Goal: Information Seeking & Learning: Learn about a topic

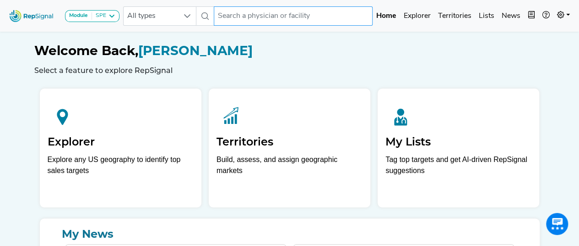
click at [216, 9] on input "text" at bounding box center [293, 15] width 159 height 19
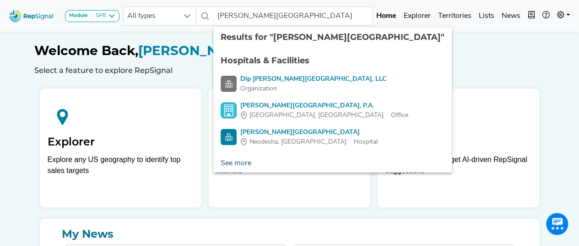
click at [246, 165] on link "See more" at bounding box center [235, 163] width 45 height 18
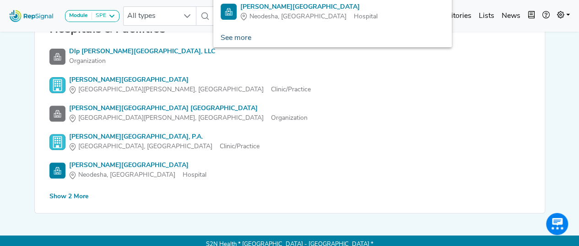
scroll to position [126, 0]
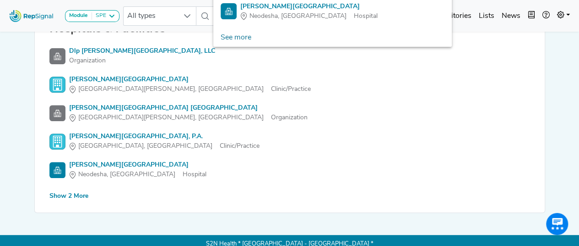
click at [57, 195] on div "Show 2 More" at bounding box center [68, 196] width 39 height 10
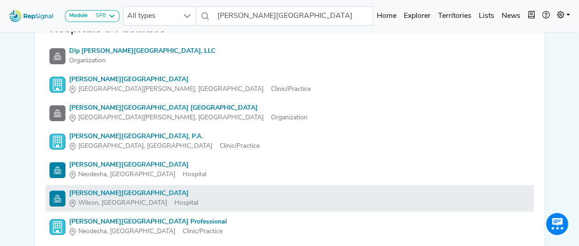
click at [129, 190] on div "[PERSON_NAME][GEOGRAPHIC_DATA]" at bounding box center [133, 193] width 129 height 10
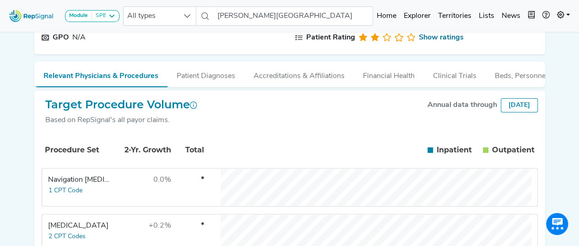
scroll to position [95, 0]
click at [222, 83] on button "Patient Diagnoses" at bounding box center [206, 74] width 77 height 25
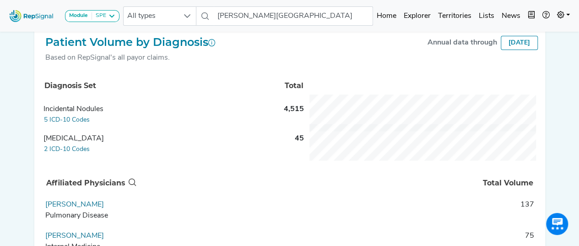
scroll to position [157, 0]
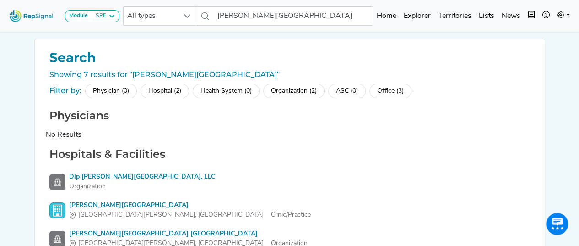
scroll to position [132, 0]
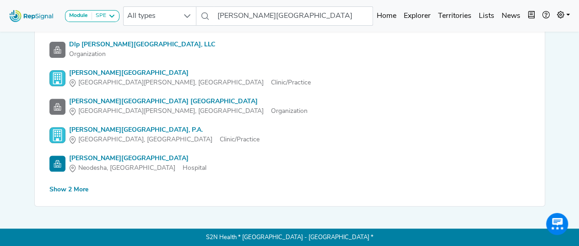
click at [65, 194] on div "Search Showing 7 results for "wilson medical center" Filter by: Physician (0) H…" at bounding box center [290, 56] width 510 height 299
click at [66, 189] on div "Show 2 More" at bounding box center [68, 190] width 39 height 10
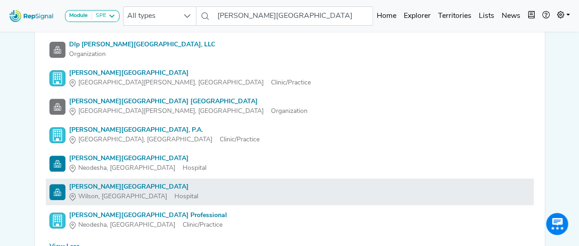
click at [115, 186] on div "[PERSON_NAME][GEOGRAPHIC_DATA]" at bounding box center [133, 187] width 129 height 10
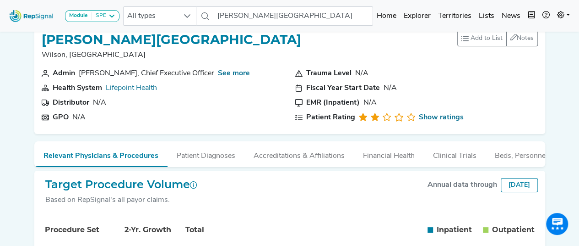
scroll to position [15, 0]
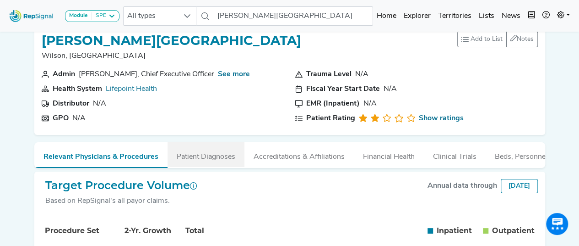
click at [213, 152] on button "Patient Diagnoses" at bounding box center [206, 154] width 77 height 25
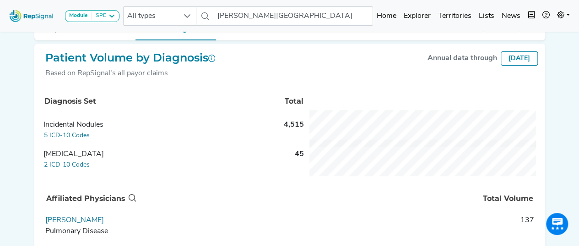
scroll to position [141, 0]
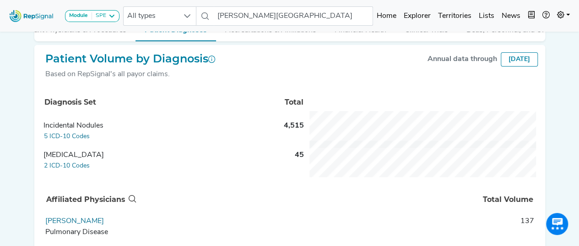
click at [526, 64] on div "[DATE]" at bounding box center [519, 59] width 37 height 14
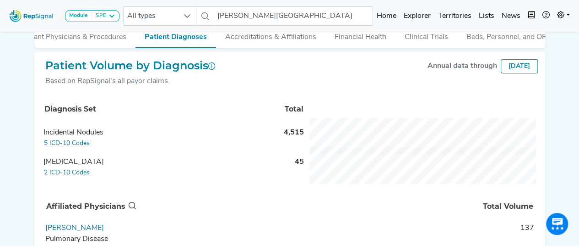
scroll to position [0, 0]
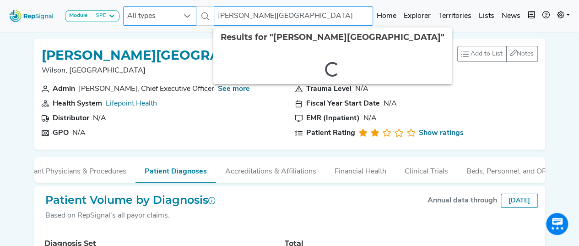
drag, startPoint x: 301, startPoint y: 14, endPoint x: 158, endPoint y: 15, distance: 143.8
click at [158, 15] on div "All types wilson medical center 2 results are available" at bounding box center [248, 15] width 250 height 19
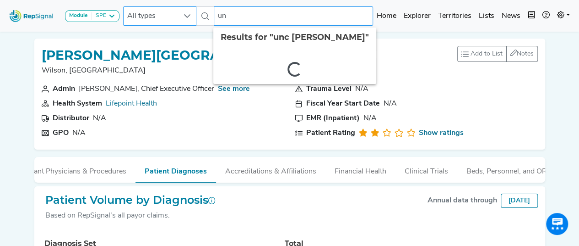
type input "u"
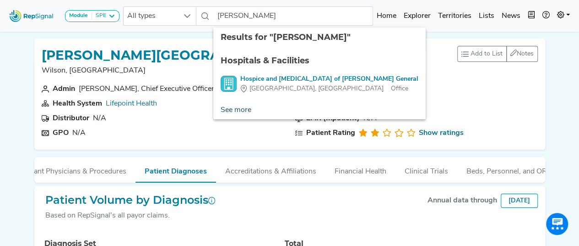
click at [240, 110] on link "See more" at bounding box center [235, 110] width 45 height 18
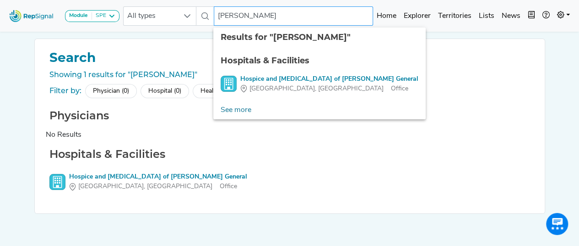
click at [268, 14] on input "nash gener" at bounding box center [293, 15] width 159 height 19
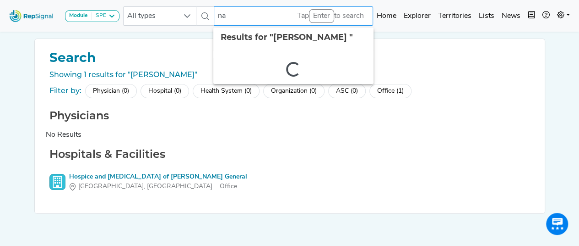
type input "n"
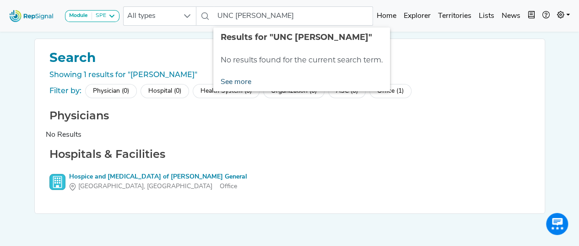
click at [235, 84] on link "See more" at bounding box center [235, 82] width 45 height 18
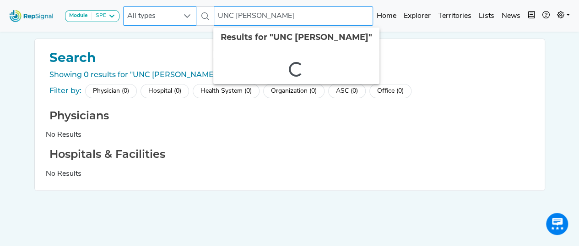
drag, startPoint x: 252, startPoint y: 18, endPoint x: 178, endPoint y: 19, distance: 74.2
click at [178, 19] on div "All types UNC nash 2 results are available" at bounding box center [248, 15] width 250 height 19
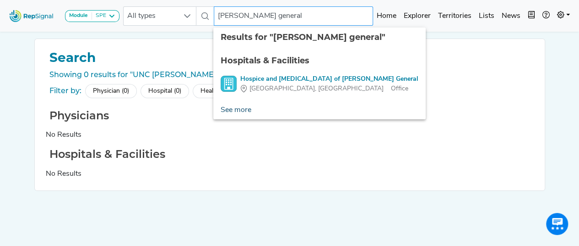
type input "nash general"
click at [243, 107] on link "See more" at bounding box center [235, 110] width 45 height 18
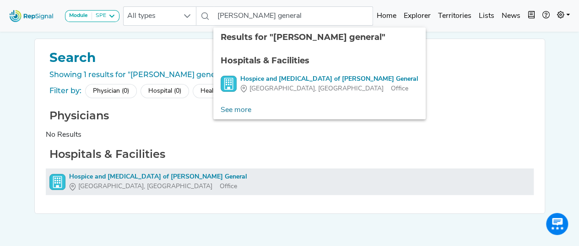
click at [120, 175] on div "Hospice and Palliative Care of Nash General" at bounding box center [158, 177] width 178 height 10
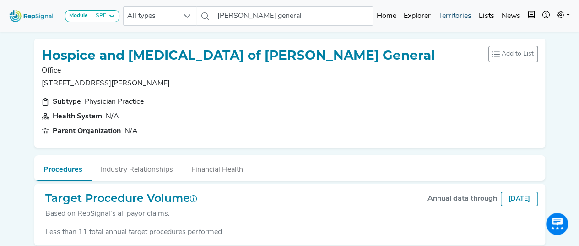
click at [463, 7] on link "Territories" at bounding box center [455, 16] width 41 height 18
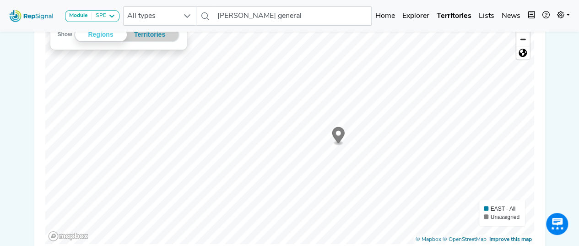
scroll to position [202, 0]
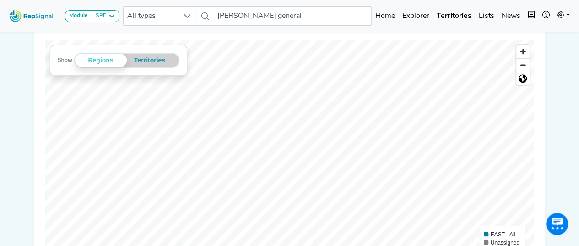
scroll to position [154, 0]
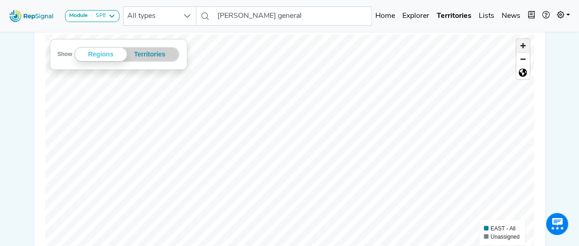
click at [523, 44] on span "Zoom in" at bounding box center [523, 45] width 13 height 13
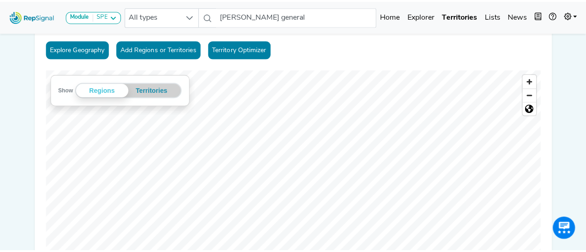
scroll to position [122, 0]
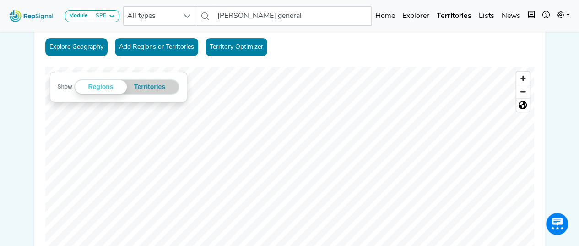
click at [91, 43] on button "Explore Geography" at bounding box center [76, 47] width 62 height 18
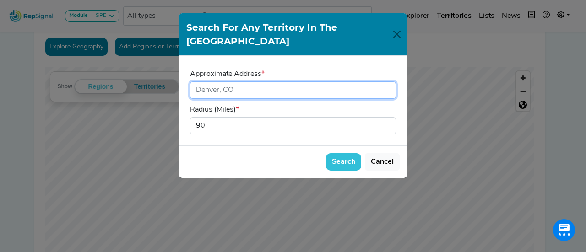
click at [261, 82] on input "input" at bounding box center [293, 90] width 206 height 17
type input "rocky mount, NC"
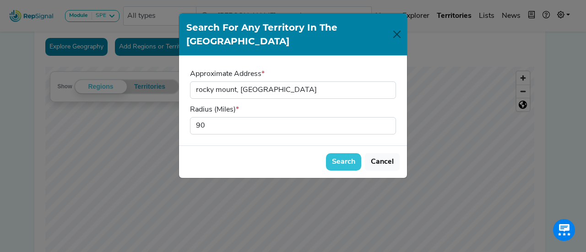
click at [353, 153] on button "Search" at bounding box center [343, 161] width 35 height 17
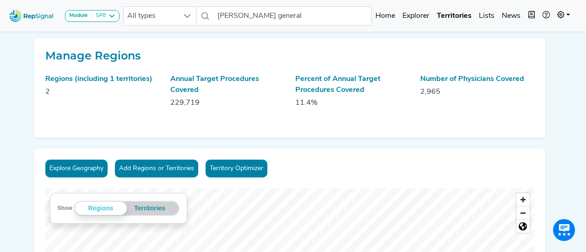
click at [77, 167] on button "Explore Geography" at bounding box center [76, 169] width 62 height 18
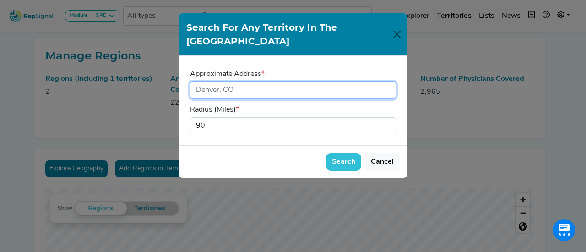
drag, startPoint x: 246, startPoint y: 75, endPoint x: 251, endPoint y: 81, distance: 7.9
click at [251, 82] on input "input" at bounding box center [293, 90] width 206 height 17
type input "rocky mount, NC"
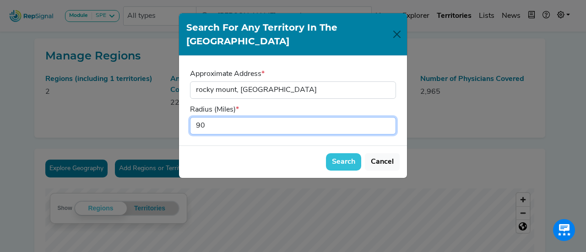
click at [257, 117] on input "90" at bounding box center [293, 125] width 206 height 17
click at [388, 117] on input "89" at bounding box center [293, 125] width 206 height 17
click at [388, 117] on input "88" at bounding box center [293, 125] width 206 height 17
click at [388, 117] on input "87" at bounding box center [293, 125] width 206 height 17
click at [388, 117] on input "86" at bounding box center [293, 125] width 206 height 17
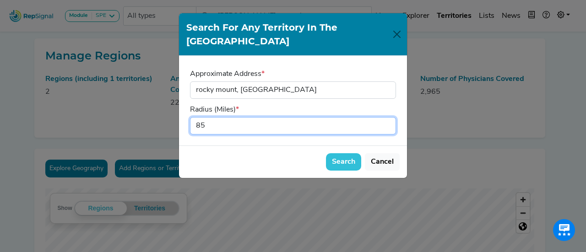
click at [388, 117] on input "85" at bounding box center [293, 125] width 206 height 17
click at [388, 117] on input "84" at bounding box center [293, 125] width 206 height 17
click at [388, 117] on input "83" at bounding box center [293, 125] width 206 height 17
click at [388, 117] on input "82" at bounding box center [293, 125] width 206 height 17
click at [388, 117] on input "81" at bounding box center [293, 125] width 206 height 17
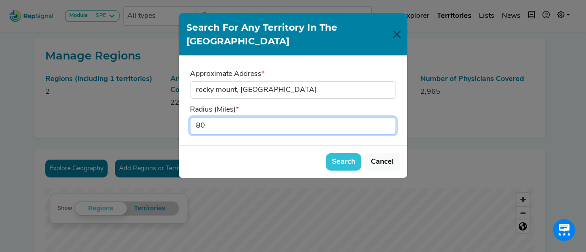
click at [388, 117] on input "80" at bounding box center [293, 125] width 206 height 17
click at [388, 117] on input "79" at bounding box center [293, 125] width 206 height 17
click at [388, 117] on input "78" at bounding box center [293, 125] width 206 height 17
click at [388, 117] on input "77" at bounding box center [293, 125] width 206 height 17
click at [388, 117] on input "76" at bounding box center [293, 125] width 206 height 17
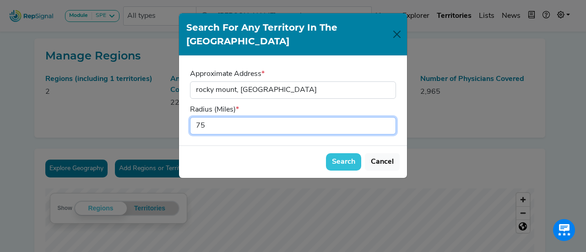
click at [388, 117] on input "75" at bounding box center [293, 125] width 206 height 17
click at [388, 117] on input "74" at bounding box center [293, 125] width 206 height 17
click at [388, 117] on input "73" at bounding box center [293, 125] width 206 height 17
click at [388, 117] on input "72" at bounding box center [293, 125] width 206 height 17
click at [388, 117] on input "71" at bounding box center [293, 125] width 206 height 17
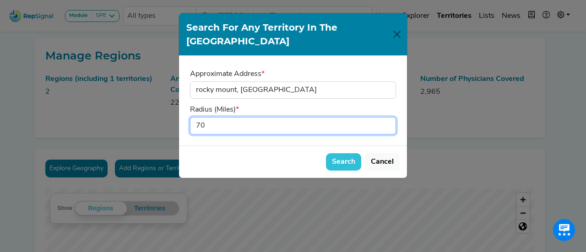
click at [388, 117] on input "70" at bounding box center [293, 125] width 206 height 17
click at [388, 117] on input "69" at bounding box center [293, 125] width 206 height 17
click at [388, 117] on input "68" at bounding box center [293, 125] width 206 height 17
click at [388, 117] on input "67" at bounding box center [293, 125] width 206 height 17
click at [388, 117] on input "66" at bounding box center [293, 125] width 206 height 17
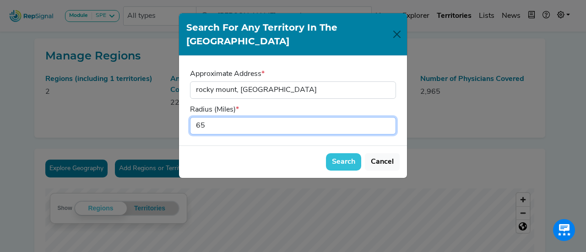
click at [388, 117] on input "65" at bounding box center [293, 125] width 206 height 17
click at [388, 117] on input "64" at bounding box center [293, 125] width 206 height 17
click at [388, 117] on input "63" at bounding box center [293, 125] width 206 height 17
click at [388, 117] on input "62" at bounding box center [293, 125] width 206 height 17
click at [388, 117] on input "61" at bounding box center [293, 125] width 206 height 17
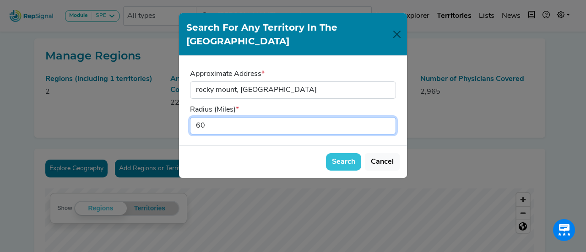
click at [388, 117] on input "60" at bounding box center [293, 125] width 206 height 17
click at [388, 117] on input "59" at bounding box center [293, 125] width 206 height 17
click at [388, 117] on input "58" at bounding box center [293, 125] width 206 height 17
click at [388, 117] on input "57" at bounding box center [293, 125] width 206 height 17
click at [388, 117] on input "56" at bounding box center [293, 125] width 206 height 17
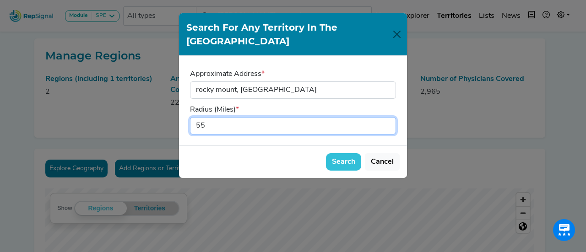
click at [388, 117] on input "55" at bounding box center [293, 125] width 206 height 17
click at [388, 117] on input "54" at bounding box center [293, 125] width 206 height 17
click at [388, 117] on input "53" at bounding box center [293, 125] width 206 height 17
click at [388, 117] on input "52" at bounding box center [293, 125] width 206 height 17
click at [388, 117] on input "51" at bounding box center [293, 125] width 206 height 17
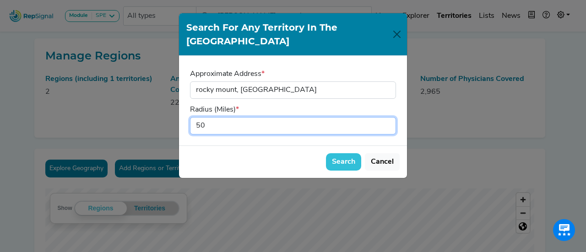
click at [388, 117] on input "50" at bounding box center [293, 125] width 206 height 17
click at [388, 117] on input "49" at bounding box center [293, 125] width 206 height 17
click at [388, 117] on input "48" at bounding box center [293, 125] width 206 height 17
click at [388, 117] on input "47" at bounding box center [293, 125] width 206 height 17
click at [388, 117] on input "46" at bounding box center [293, 125] width 206 height 17
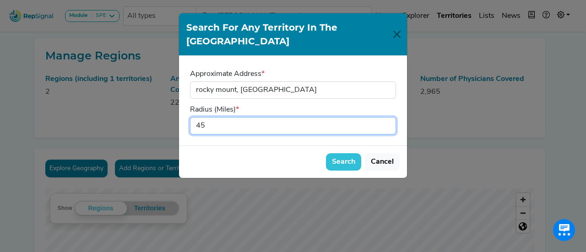
click at [388, 117] on input "45" at bounding box center [293, 125] width 206 height 17
click at [388, 117] on input "44" at bounding box center [293, 125] width 206 height 17
click at [388, 117] on input "43" at bounding box center [293, 125] width 206 height 17
click at [388, 117] on input "42" at bounding box center [293, 125] width 206 height 17
click at [388, 117] on input "41" at bounding box center [293, 125] width 206 height 17
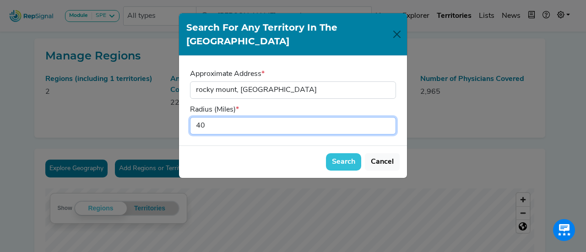
click at [388, 117] on input "40" at bounding box center [293, 125] width 206 height 17
click at [388, 117] on input "39" at bounding box center [293, 125] width 206 height 17
click at [388, 117] on input "38" at bounding box center [293, 125] width 206 height 17
click at [388, 117] on input "37" at bounding box center [293, 125] width 206 height 17
click at [388, 117] on input "36" at bounding box center [293, 125] width 206 height 17
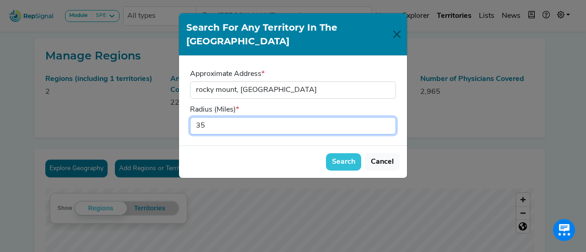
click at [388, 117] on input "35" at bounding box center [293, 125] width 206 height 17
click at [388, 117] on input "34" at bounding box center [293, 125] width 206 height 17
click at [388, 117] on input "33" at bounding box center [293, 125] width 206 height 17
click at [388, 117] on input "29" at bounding box center [293, 125] width 206 height 17
type input "28"
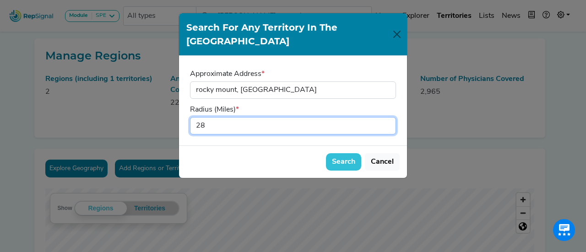
click at [388, 117] on input "28" at bounding box center [293, 125] width 206 height 17
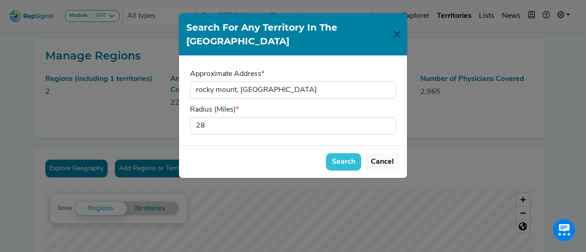
click at [345, 153] on button "Search" at bounding box center [343, 161] width 35 height 17
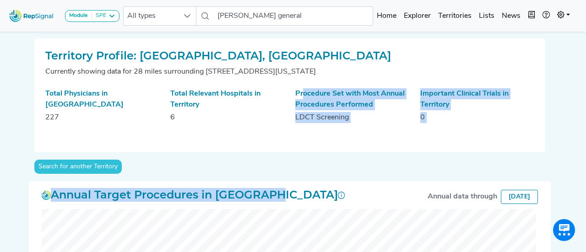
drag, startPoint x: 260, startPoint y: 191, endPoint x: 299, endPoint y: 88, distance: 109.9
click at [260, 181] on div "Annual Target Procedures in Territory Annual data through February 2025" at bounding box center [289, 240] width 511 height 118
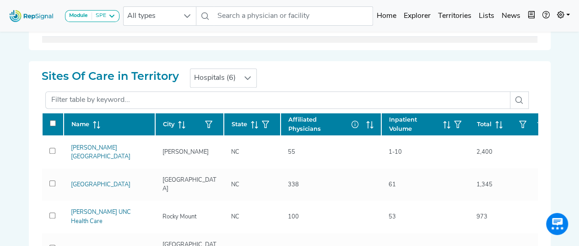
scroll to position [429, 0]
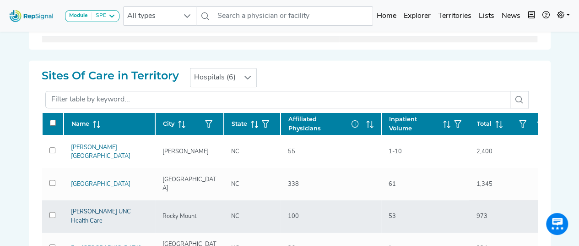
click at [110, 208] on link "[PERSON_NAME] UNC Health Care" at bounding box center [101, 215] width 60 height 15
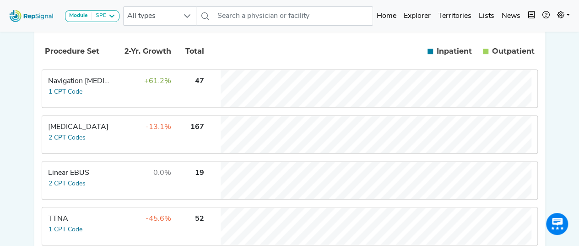
scroll to position [197, 0]
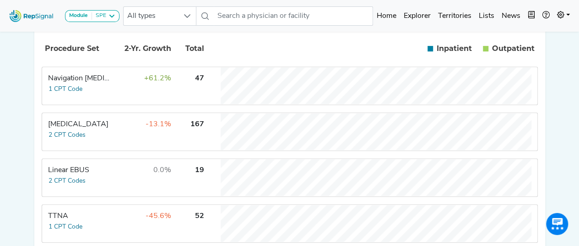
click at [92, 84] on div "Navigation [MEDICAL_DATA]" at bounding box center [79, 78] width 63 height 11
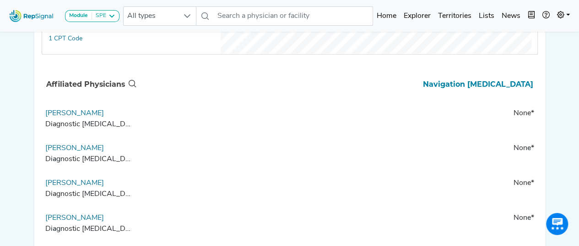
scroll to position [0, 0]
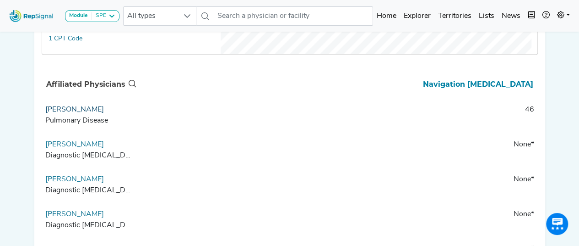
click at [84, 113] on link "[PERSON_NAME]" at bounding box center [74, 109] width 59 height 7
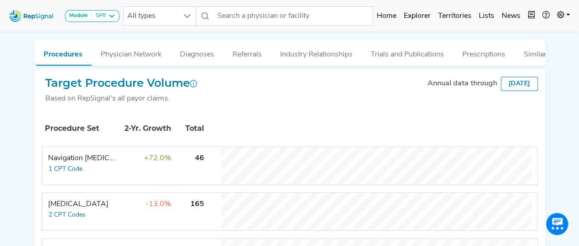
scroll to position [230, 0]
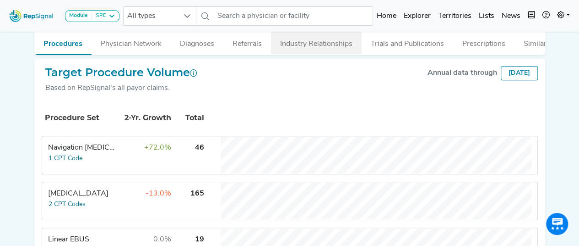
click at [333, 51] on button "Industry Relationships" at bounding box center [316, 41] width 91 height 25
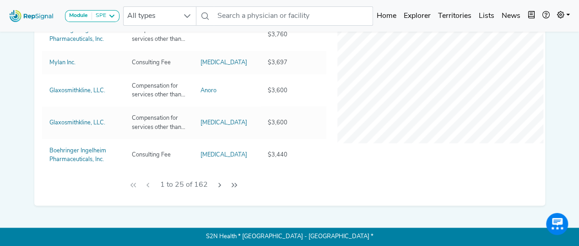
scroll to position [400, 0]
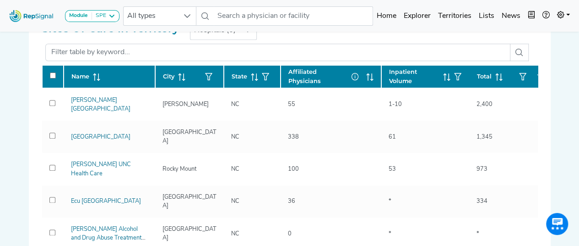
scroll to position [80, 0]
click at [104, 99] on link "[PERSON_NAME][GEOGRAPHIC_DATA]" at bounding box center [101, 104] width 60 height 15
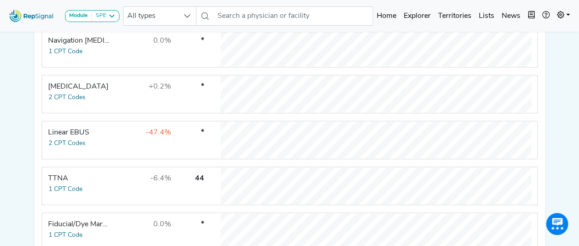
scroll to position [235, 0]
click at [60, 56] on button "1 CPT Code" at bounding box center [65, 51] width 35 height 11
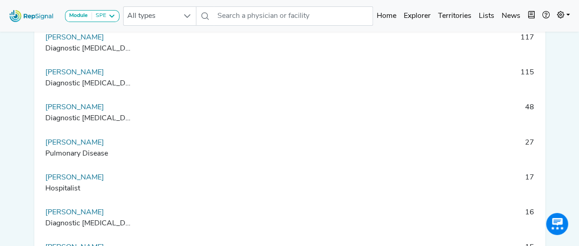
scroll to position [13, 0]
click at [75, 145] on link "[PERSON_NAME]" at bounding box center [74, 141] width 59 height 7
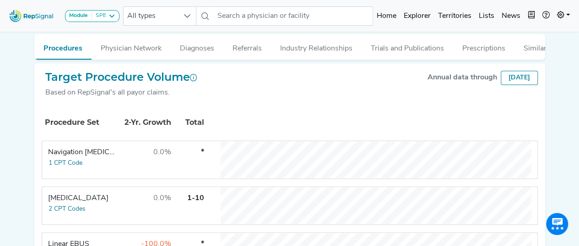
scroll to position [249, 0]
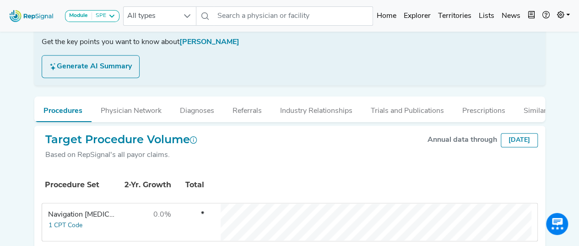
click at [317, 109] on button "Industry Relationships" at bounding box center [316, 108] width 91 height 25
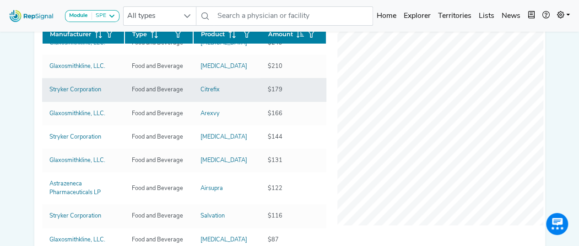
scroll to position [0, 0]
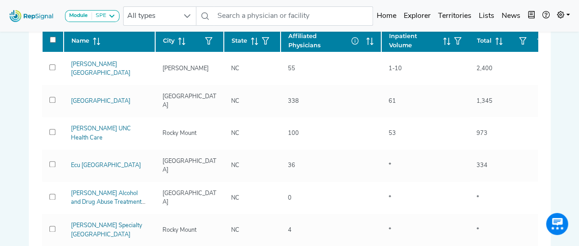
scroll to position [512, 0]
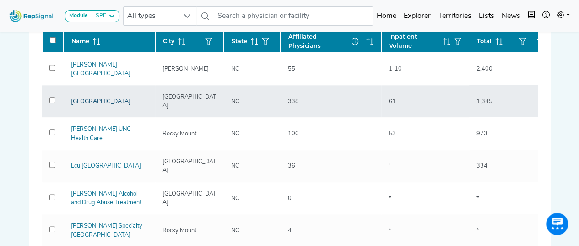
click at [105, 98] on link "[GEOGRAPHIC_DATA]" at bounding box center [101, 101] width 60 height 6
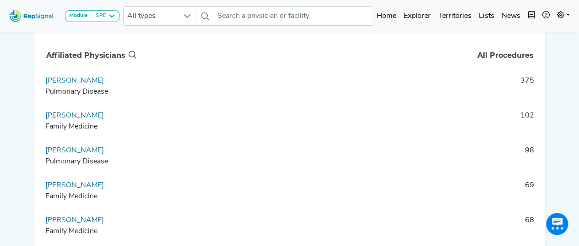
scroll to position [21, 0]
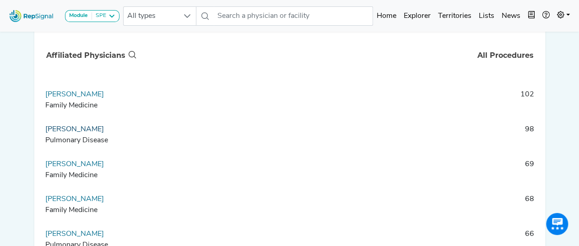
click at [74, 127] on link "[PERSON_NAME]" at bounding box center [74, 129] width 59 height 7
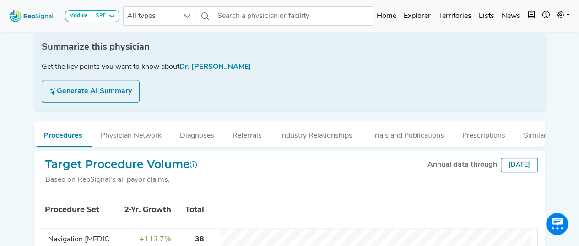
scroll to position [141, 0]
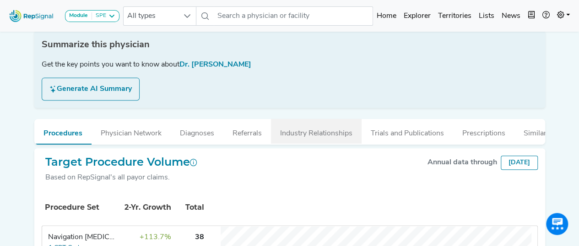
click at [314, 138] on button "Industry Relationships" at bounding box center [316, 131] width 91 height 25
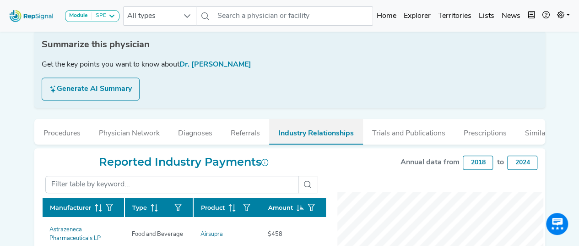
click at [310, 129] on button "Industry Relationships" at bounding box center [316, 132] width 94 height 26
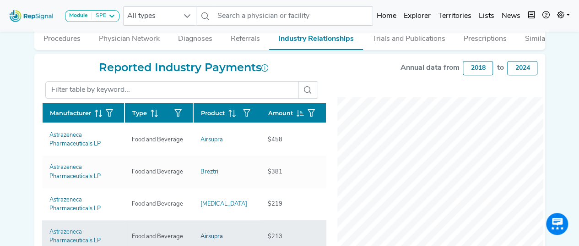
scroll to position [179, 0]
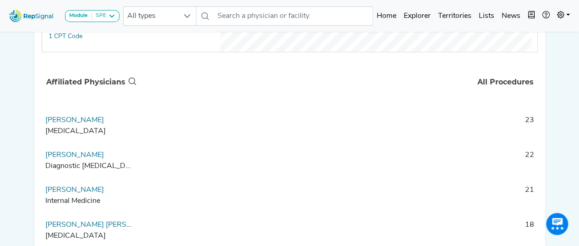
scroll to position [301, 0]
click at [57, 115] on link "[PERSON_NAME]" at bounding box center [74, 118] width 59 height 7
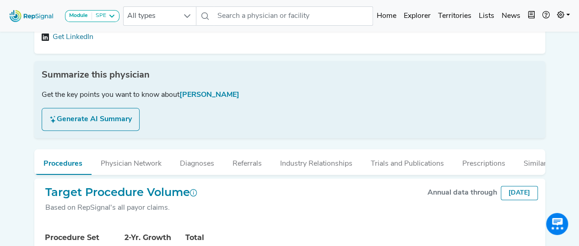
scroll to position [146, 0]
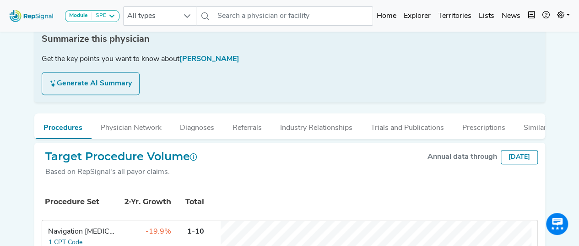
click at [317, 122] on button "Industry Relationships" at bounding box center [316, 125] width 91 height 25
click at [297, 124] on button "Industry Relationships" at bounding box center [316, 125] width 91 height 25
click at [323, 122] on button "Industry Relationships" at bounding box center [316, 125] width 91 height 25
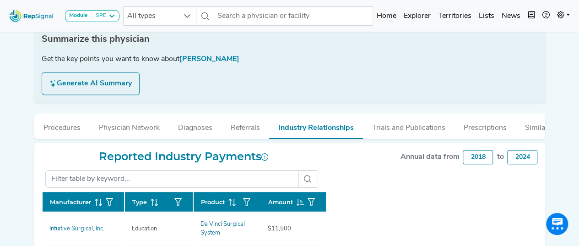
scroll to position [177, 0]
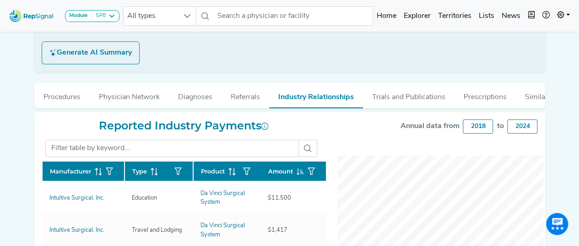
click at [307, 102] on button "Industry Relationships" at bounding box center [316, 95] width 94 height 26
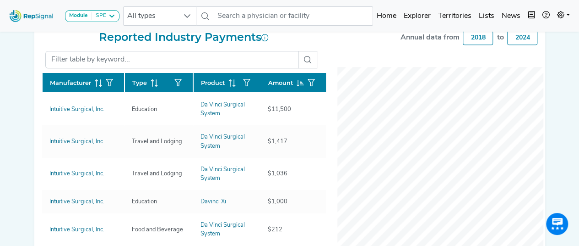
scroll to position [262, 0]
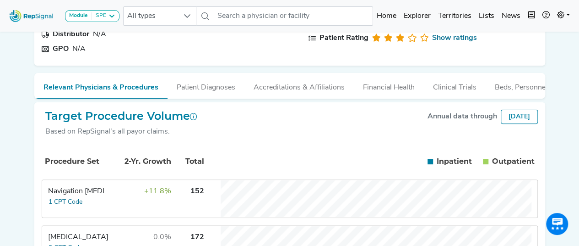
scroll to position [80, 0]
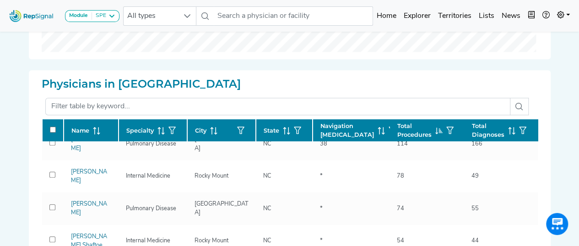
scroll to position [112, 0]
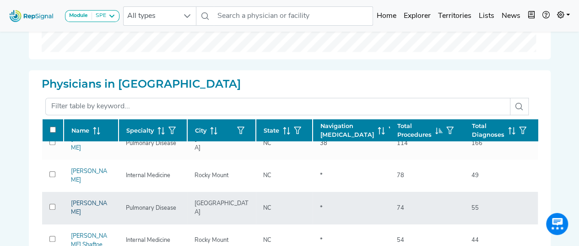
click at [81, 200] on link "[PERSON_NAME]" at bounding box center [89, 207] width 36 height 15
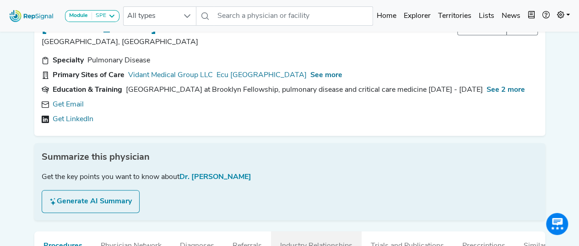
scroll to position [28, 0]
